Goal: Browse casually

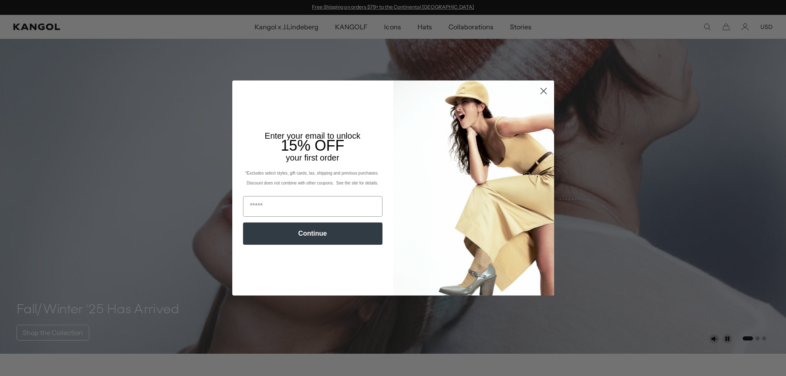
scroll to position [371, 0]
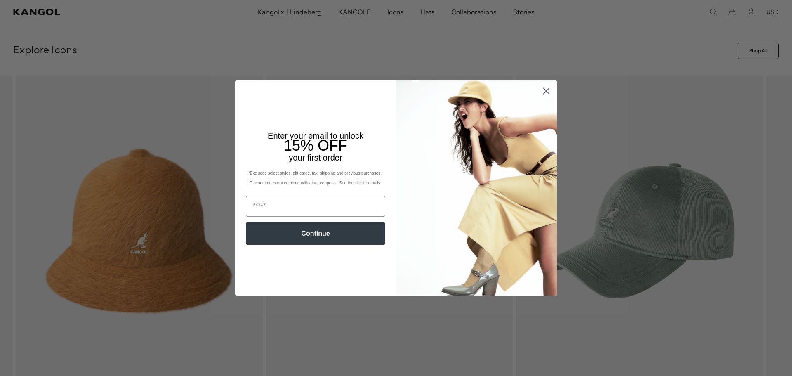
click at [542, 89] on circle "Close dialog" at bounding box center [547, 91] width 14 height 14
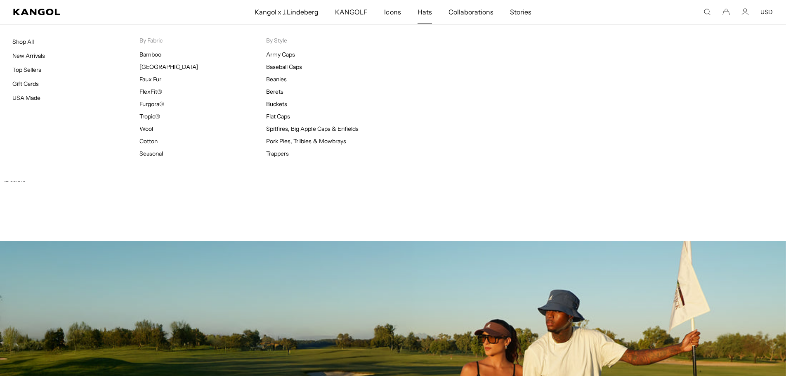
scroll to position [495, 0]
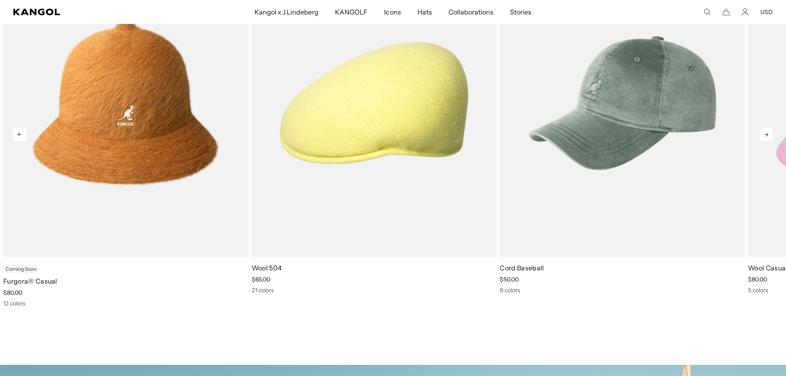
click at [762, 134] on icon at bounding box center [766, 134] width 13 height 13
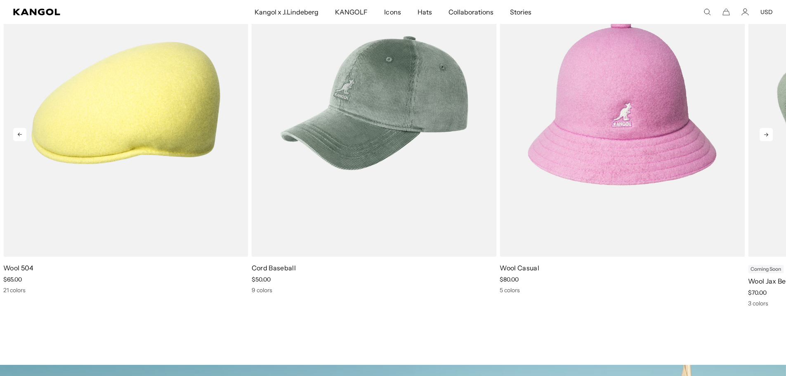
click at [762, 134] on icon at bounding box center [766, 134] width 13 height 13
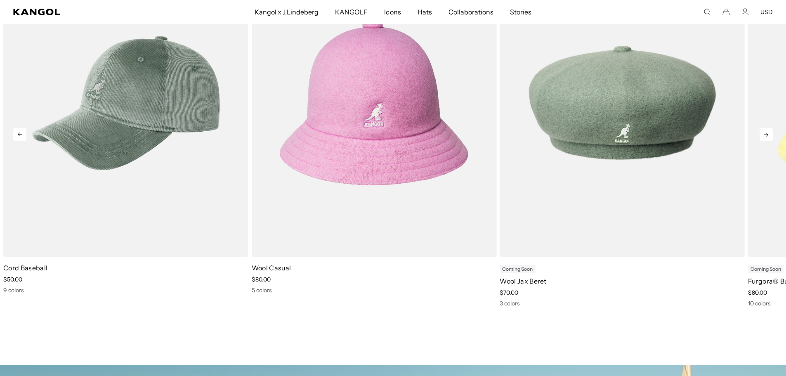
click at [764, 135] on icon at bounding box center [766, 134] width 13 height 13
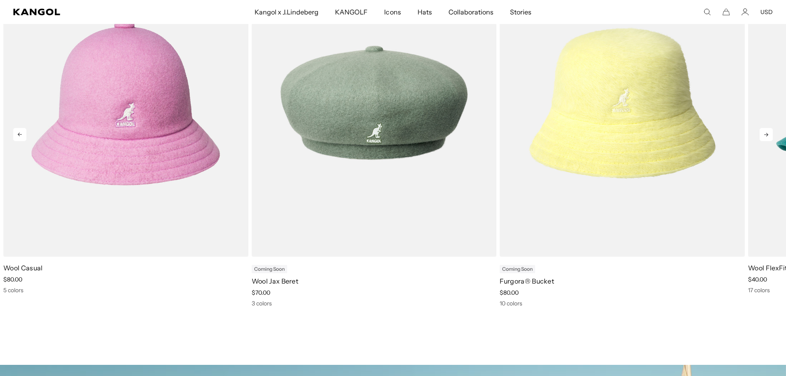
click at [765, 135] on icon at bounding box center [766, 135] width 4 height 4
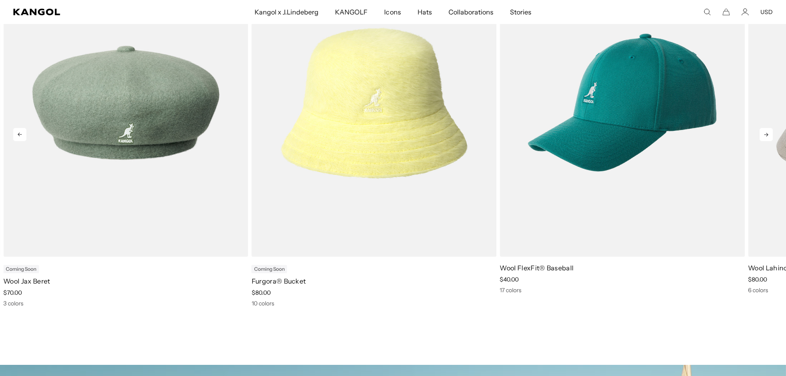
click at [765, 135] on icon at bounding box center [766, 135] width 4 height 4
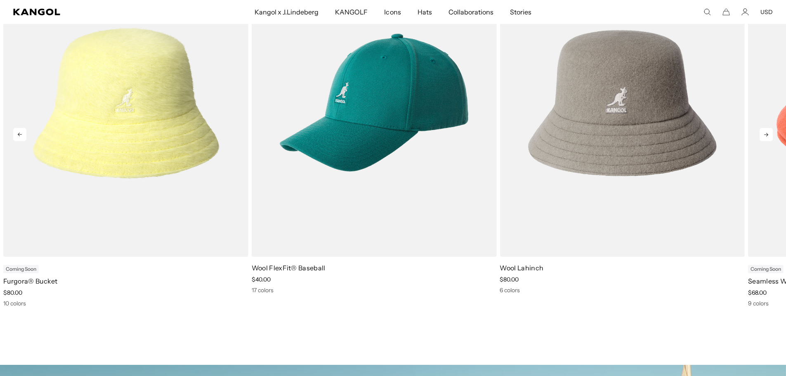
click at [765, 135] on icon at bounding box center [766, 135] width 4 height 4
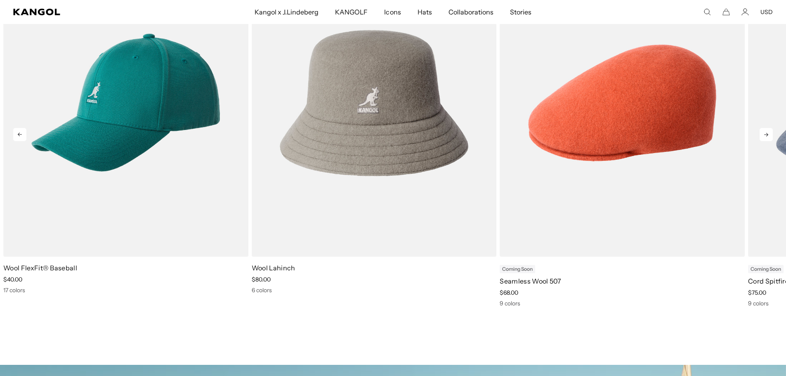
click at [765, 135] on icon at bounding box center [766, 135] width 4 height 4
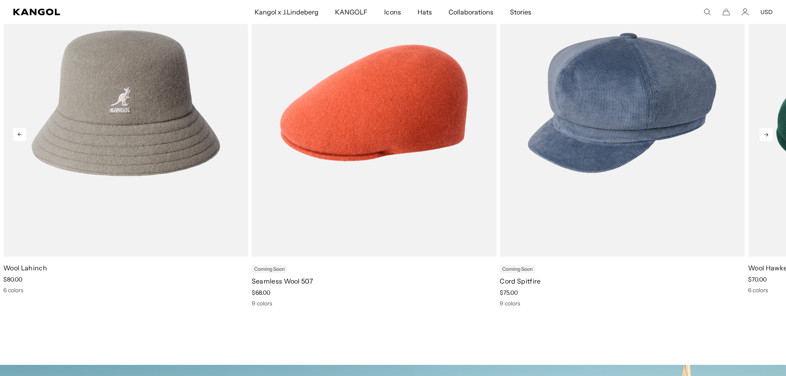
click at [765, 135] on icon at bounding box center [766, 135] width 4 height 4
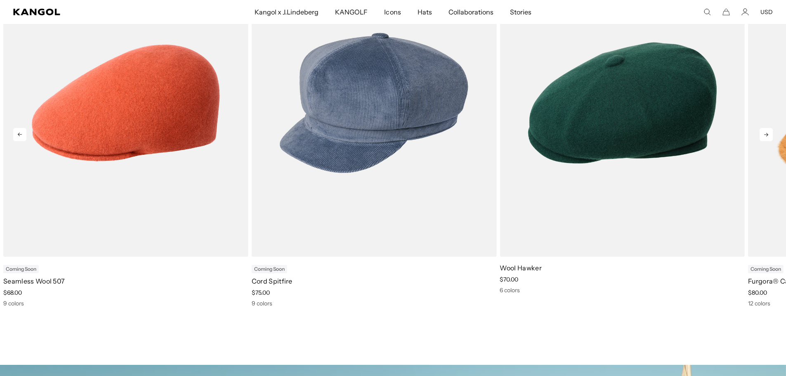
click at [765, 135] on icon at bounding box center [766, 135] width 4 height 4
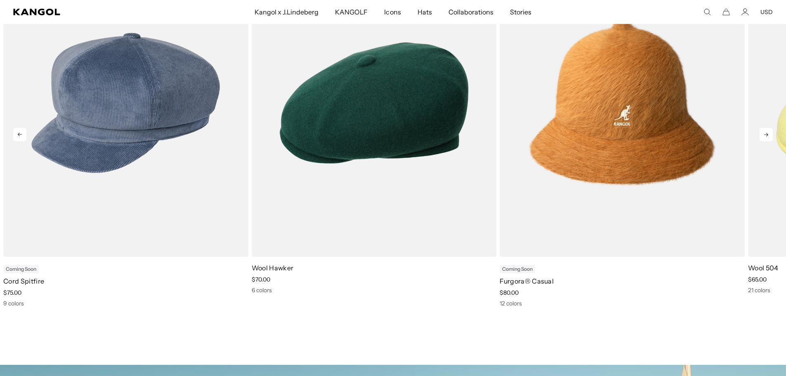
click at [765, 135] on icon at bounding box center [766, 135] width 4 height 4
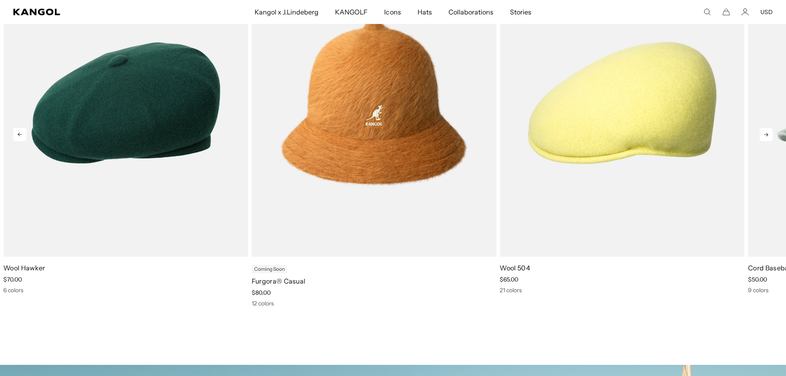
click at [765, 135] on icon at bounding box center [766, 135] width 4 height 4
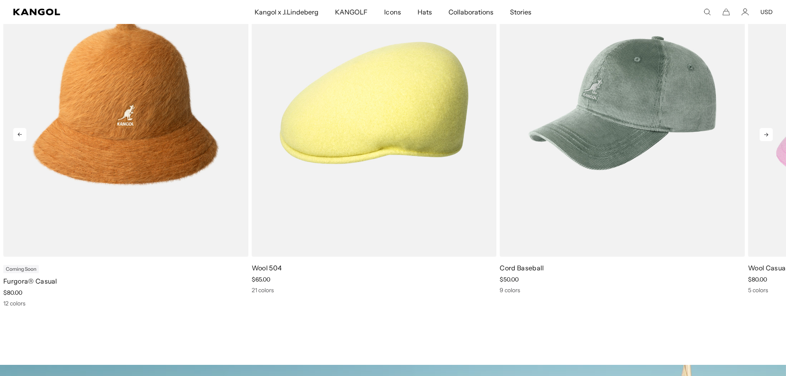
click at [765, 135] on icon at bounding box center [766, 135] width 4 height 4
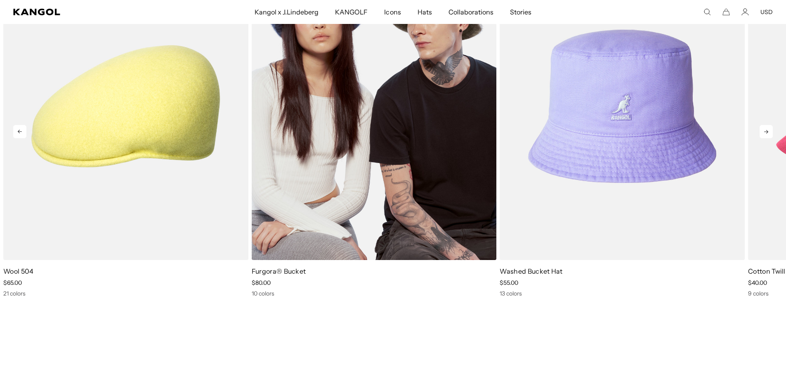
scroll to position [1857, 0]
